Goal: Information Seeking & Learning: Find specific fact

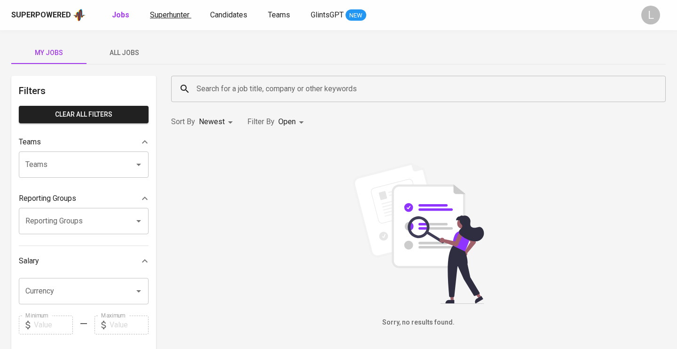
click at [181, 18] on span "Superhunter" at bounding box center [169, 14] width 39 height 9
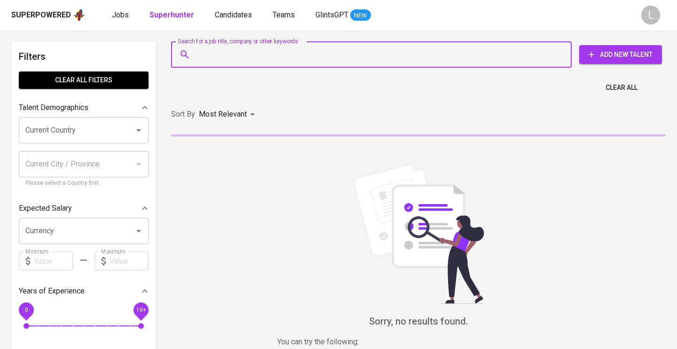
click at [250, 56] on input "Search for a job title, company or other keywords" at bounding box center [373, 55] width 359 height 18
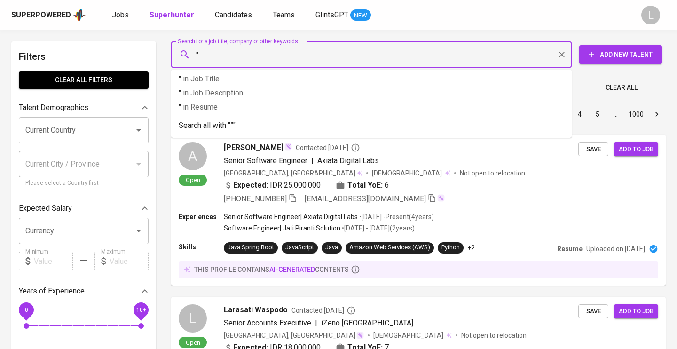
paste input "[EMAIL_ADDRESS][DOMAIN_NAME]"
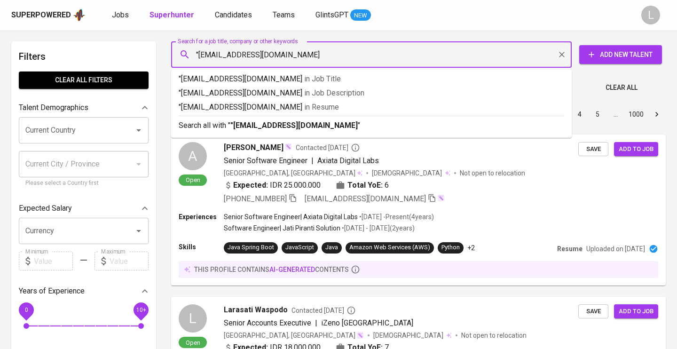
type input ""[EMAIL_ADDRESS][DOMAIN_NAME]""
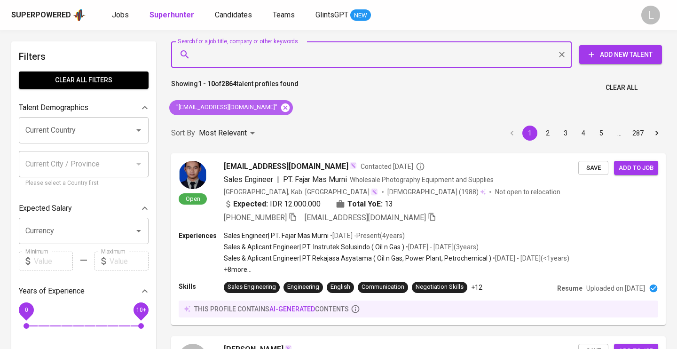
click at [280, 107] on icon at bounding box center [285, 108] width 10 height 10
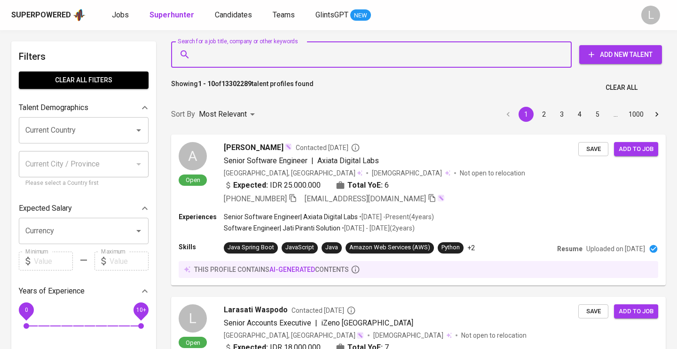
click at [243, 51] on input "Search for a job title, company or other keywords" at bounding box center [373, 55] width 359 height 18
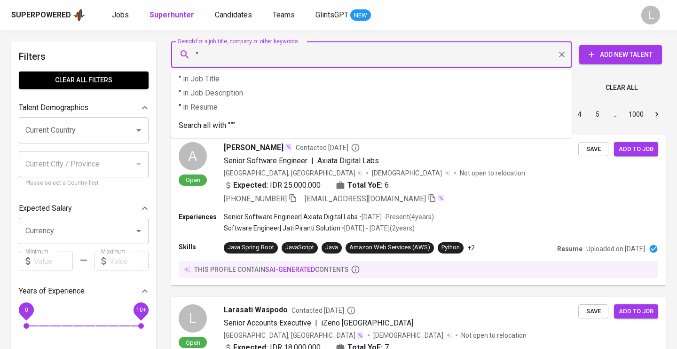
paste input "[EMAIL_ADDRESS][DOMAIN_NAME]"
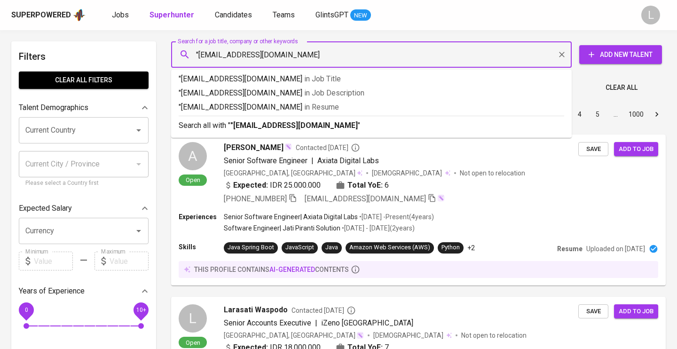
type input ""[EMAIL_ADDRESS][DOMAIN_NAME]""
click at [307, 104] on span "in [GEOGRAPHIC_DATA]" at bounding box center [324, 107] width 35 height 9
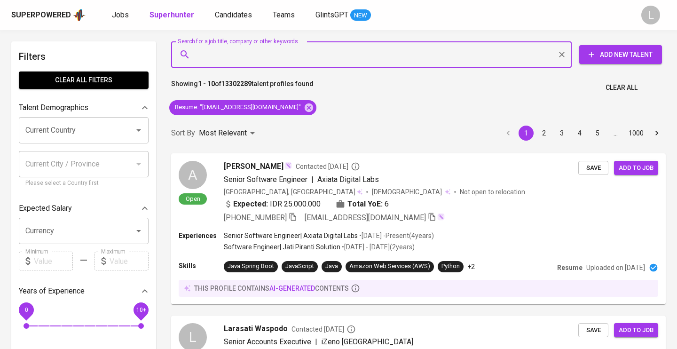
click at [272, 104] on div "Resume : "[EMAIL_ADDRESS][DOMAIN_NAME]"" at bounding box center [243, 107] width 155 height 23
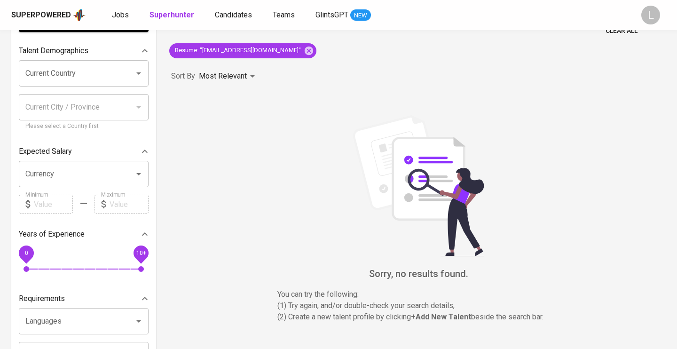
scroll to position [41, 0]
